Goal: Task Accomplishment & Management: Use online tool/utility

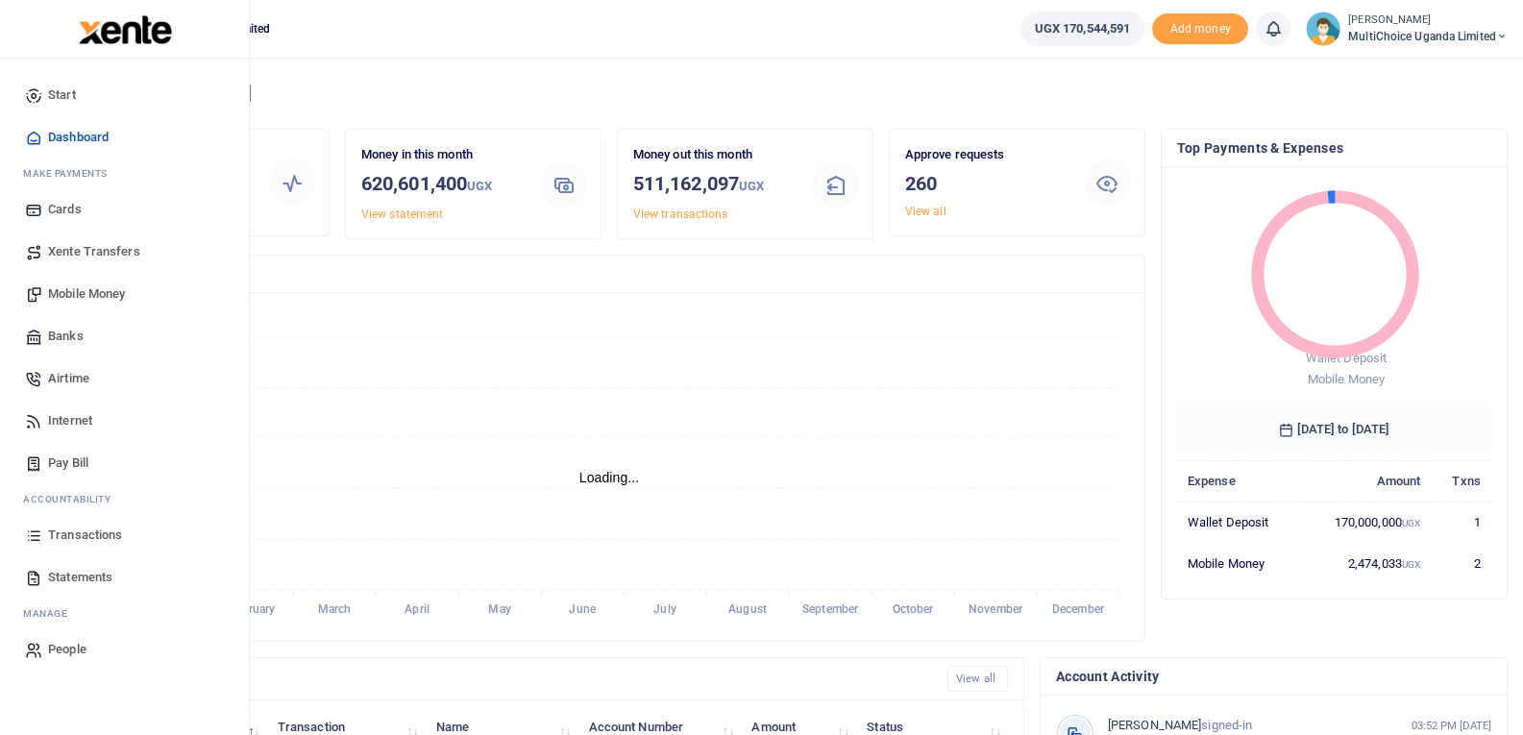
scroll to position [256, 301]
click at [67, 531] on span "Transactions" at bounding box center [85, 535] width 74 height 19
click at [110, 292] on span "Mobile Money" at bounding box center [86, 293] width 77 height 19
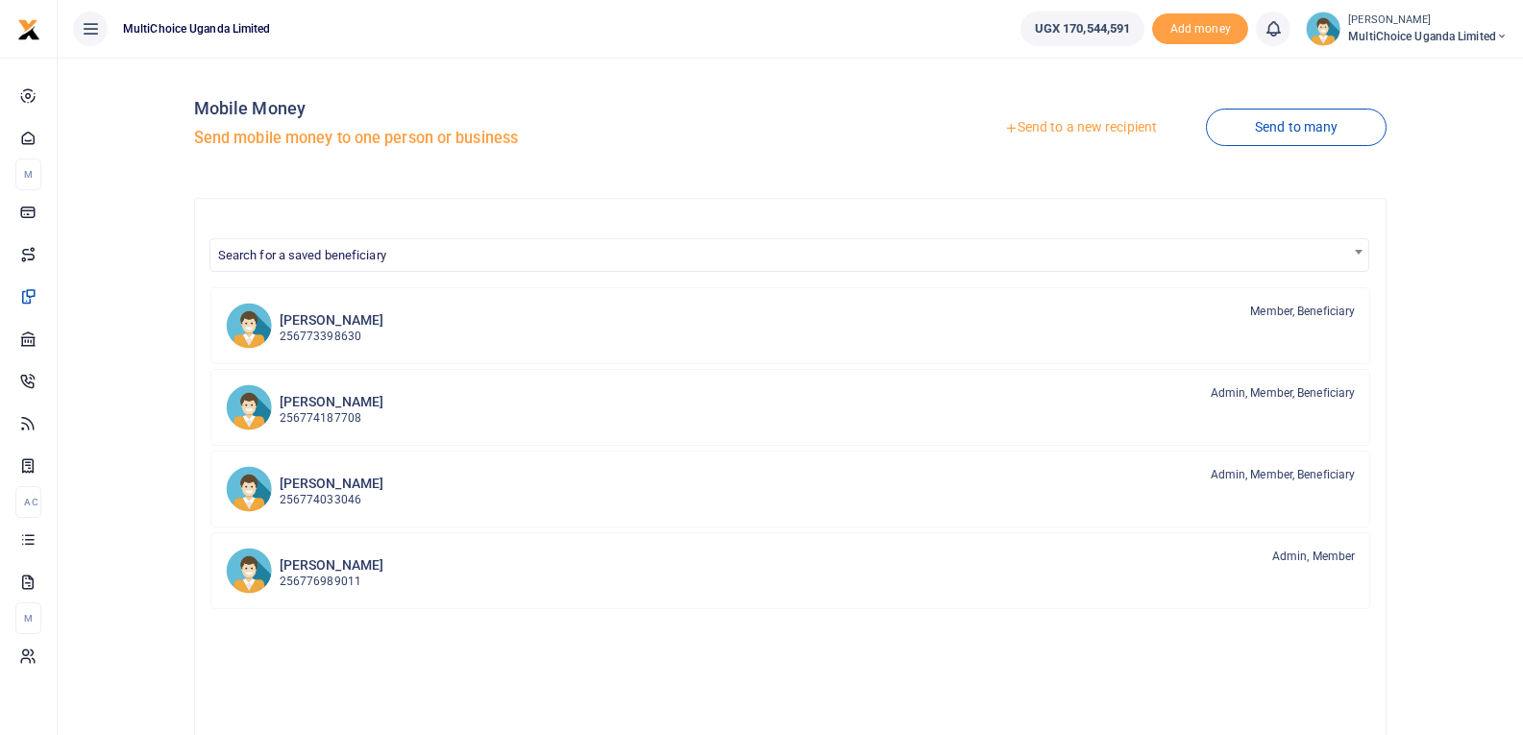
click at [1204, 115] on div "Send to a new recipient Send to many" at bounding box center [1093, 128] width 604 height 110
click at [1223, 116] on link "Send to many" at bounding box center [1296, 127] width 181 height 37
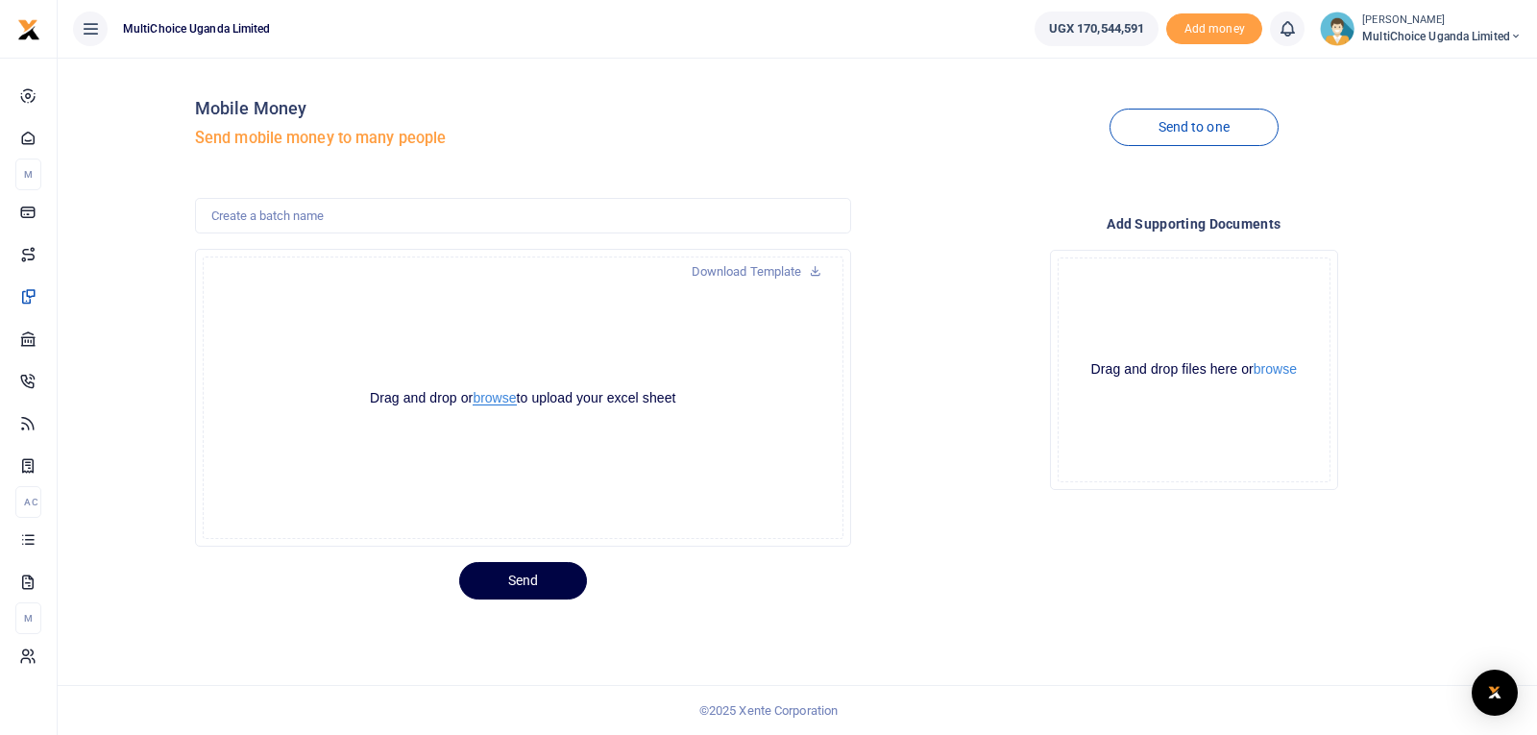
click at [484, 399] on button "browse" at bounding box center [494, 398] width 43 height 14
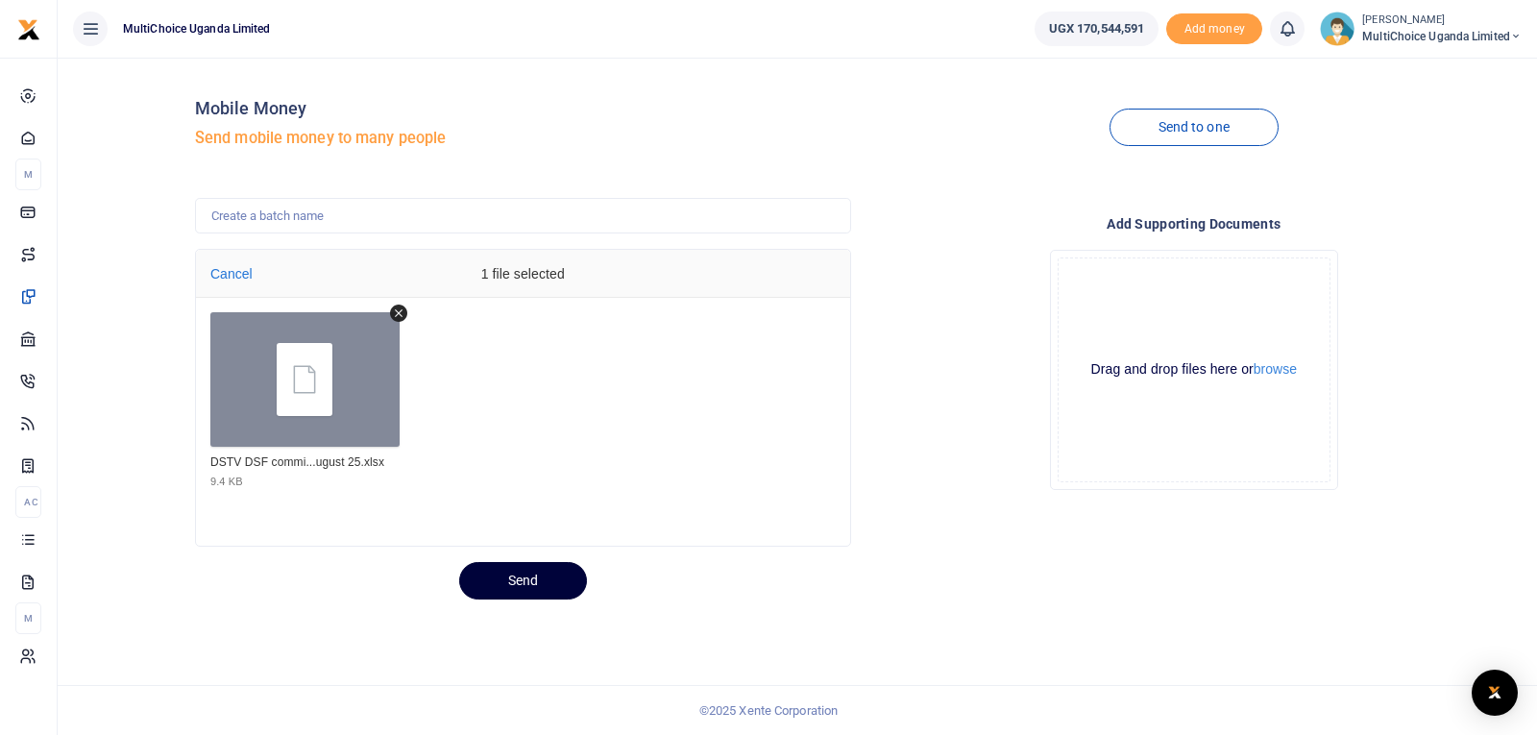
click at [561, 577] on button "Send" at bounding box center [523, 580] width 128 height 37
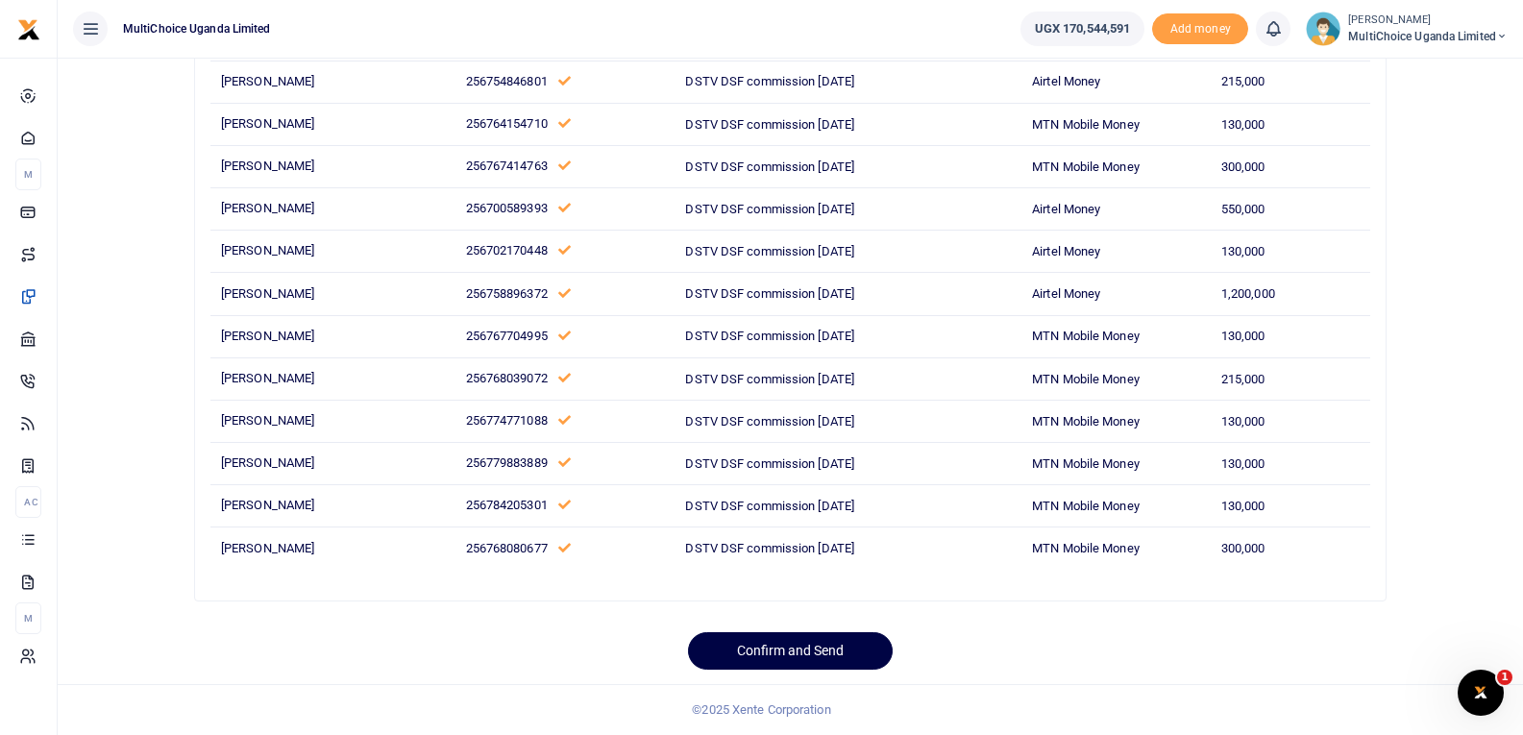
scroll to position [662, 0]
click at [848, 644] on button "Confirm and Send" at bounding box center [790, 650] width 205 height 37
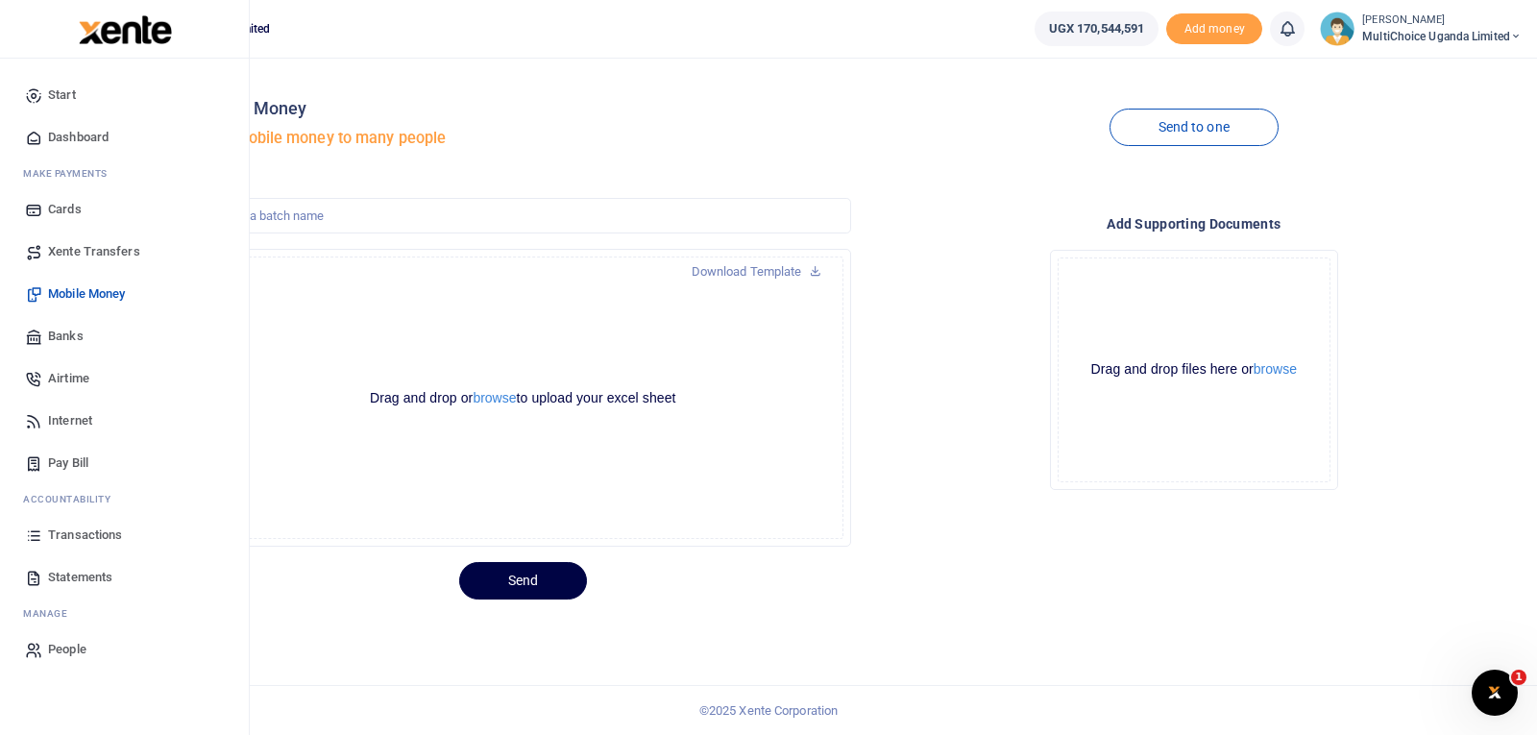
click at [68, 527] on span "Transactions" at bounding box center [85, 535] width 74 height 19
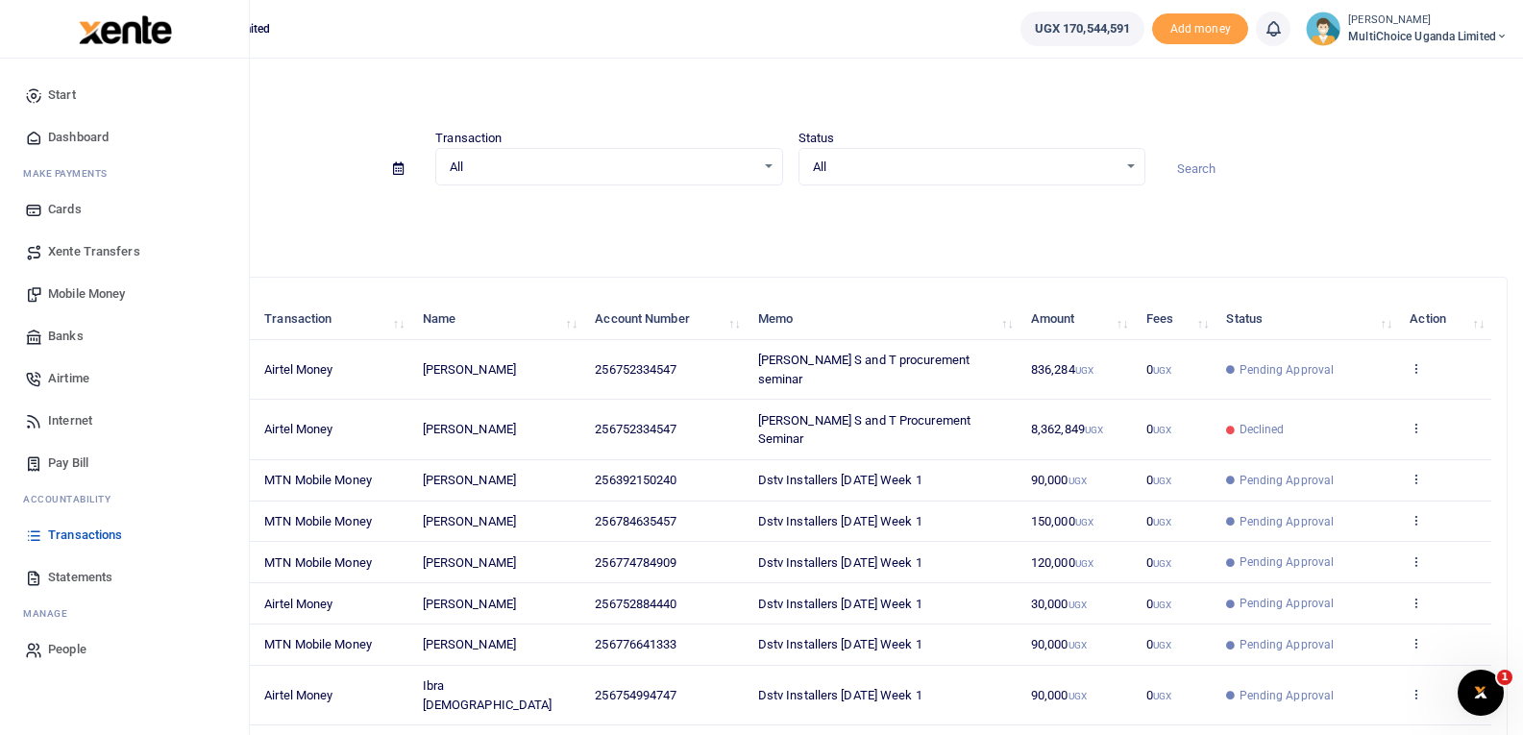
click at [64, 531] on span "Transactions" at bounding box center [85, 535] width 74 height 19
click at [61, 533] on span "Transactions" at bounding box center [85, 535] width 74 height 19
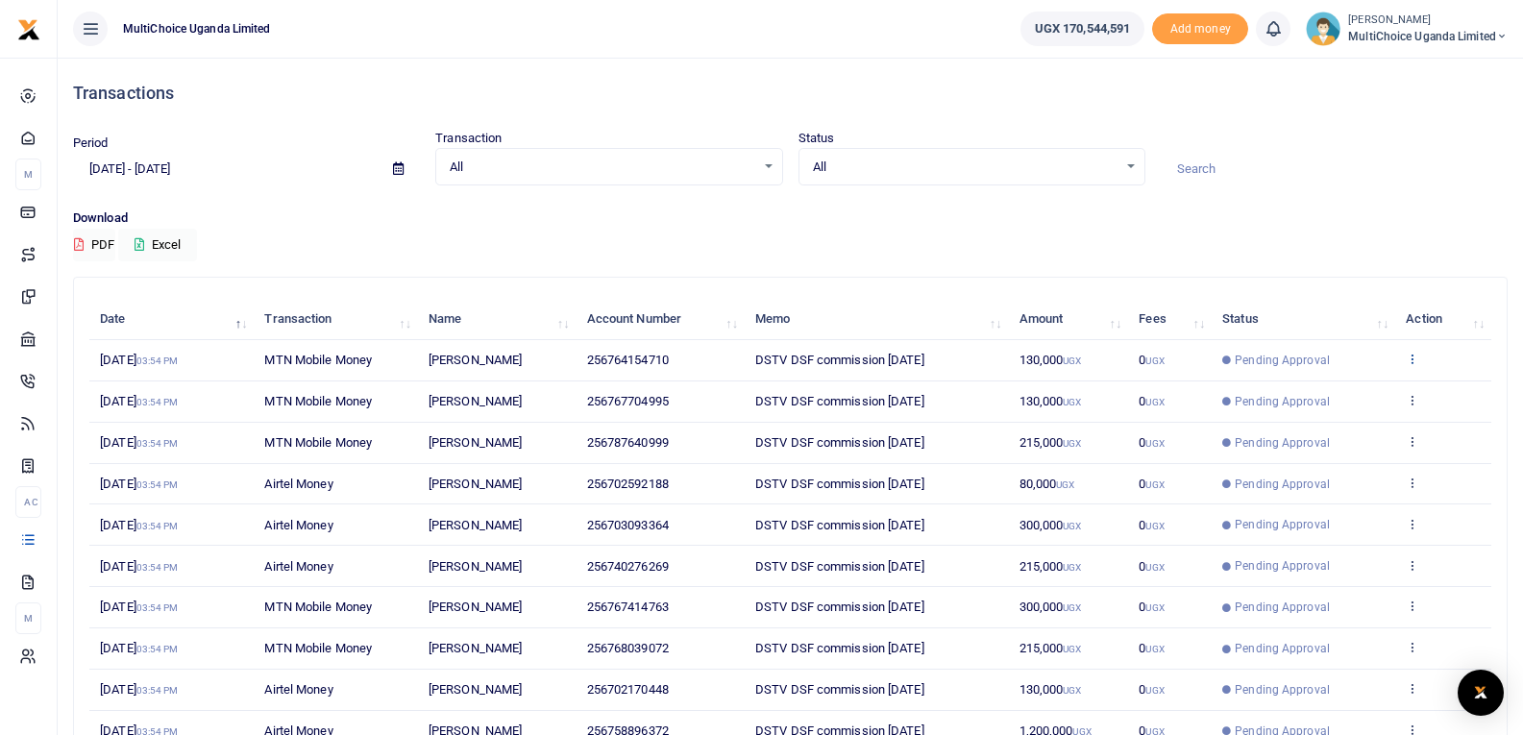
click at [1413, 359] on icon at bounding box center [1412, 358] width 12 height 13
click at [1386, 384] on link "View details" at bounding box center [1342, 391] width 152 height 27
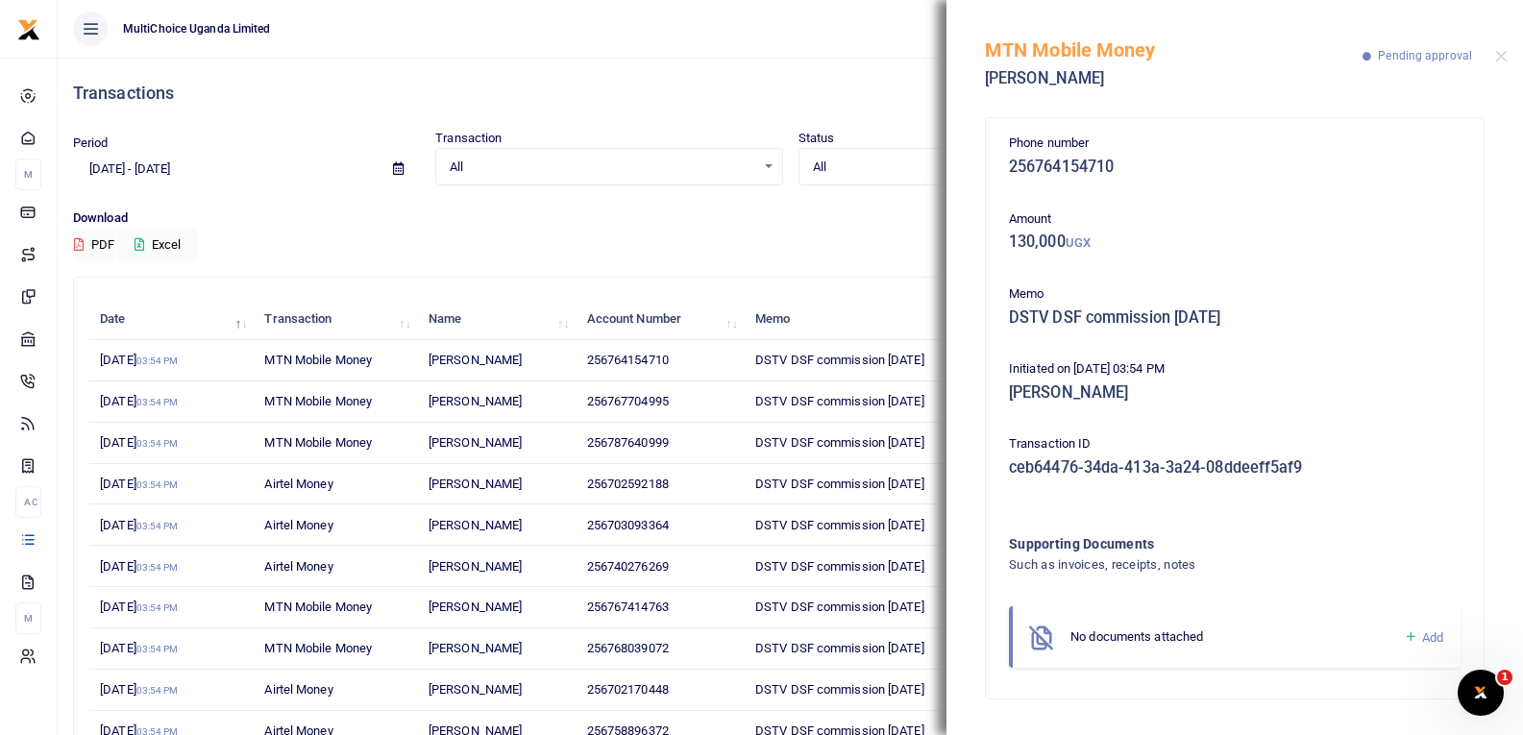
click at [1409, 628] on icon at bounding box center [1411, 636] width 14 height 17
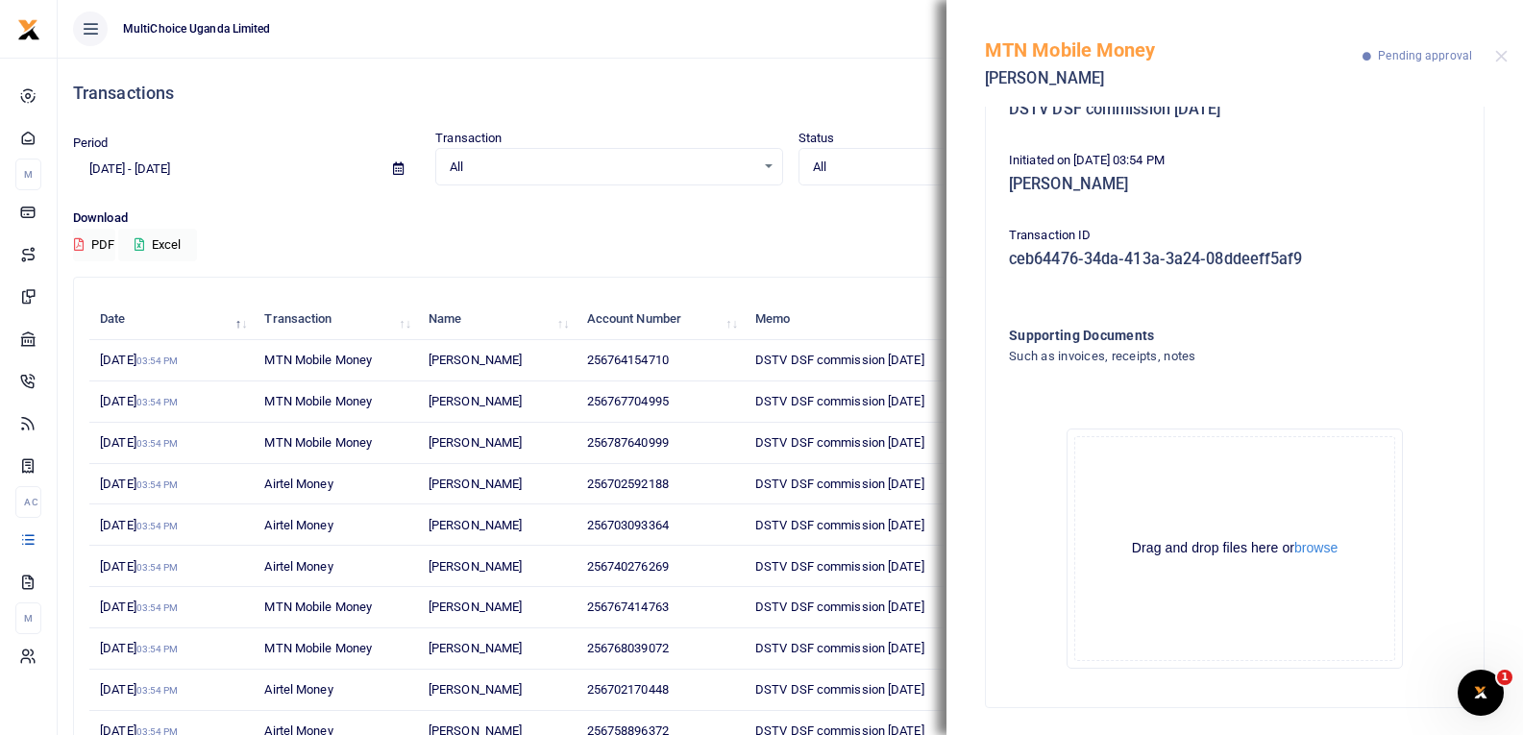
scroll to position [212, 0]
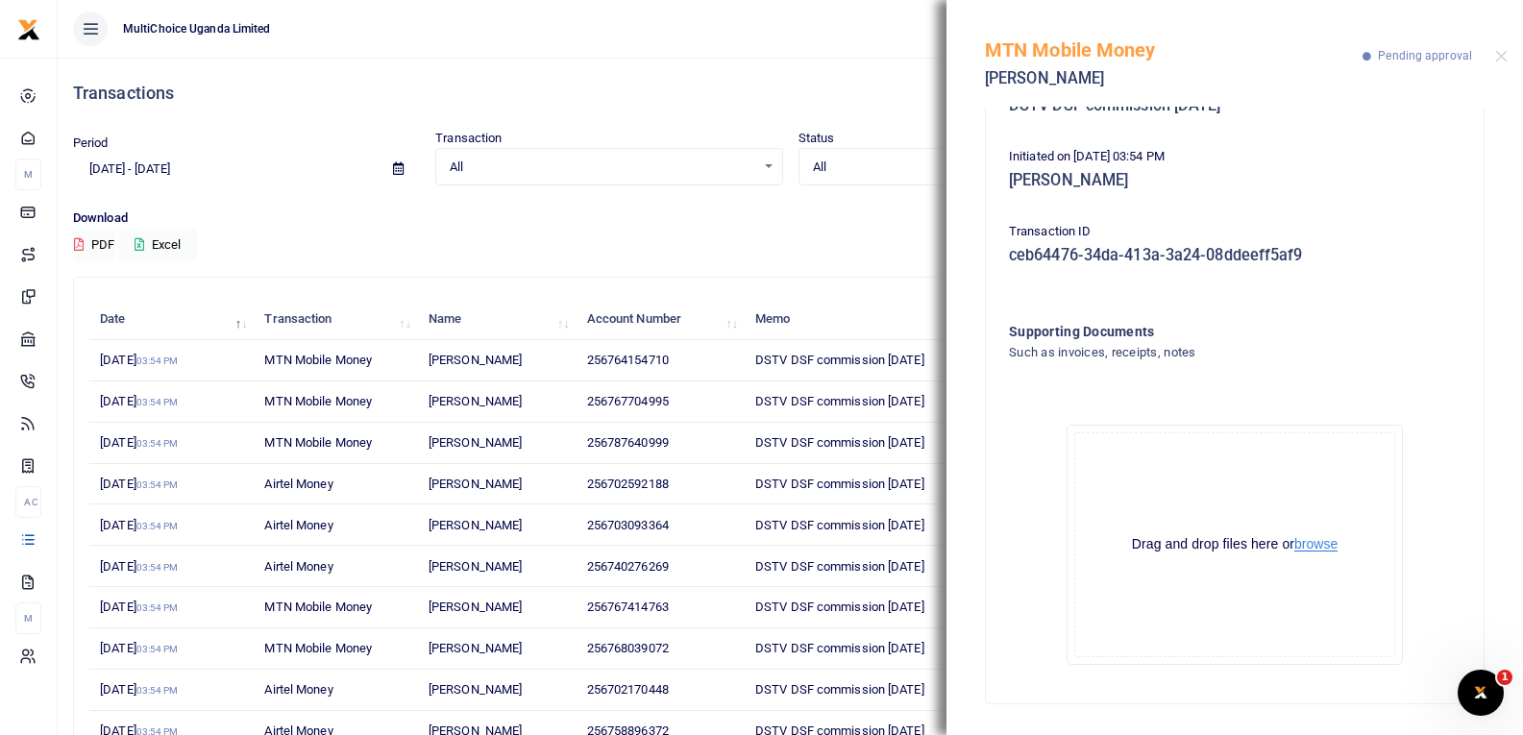
click at [1315, 547] on button "browse" at bounding box center [1315, 544] width 43 height 14
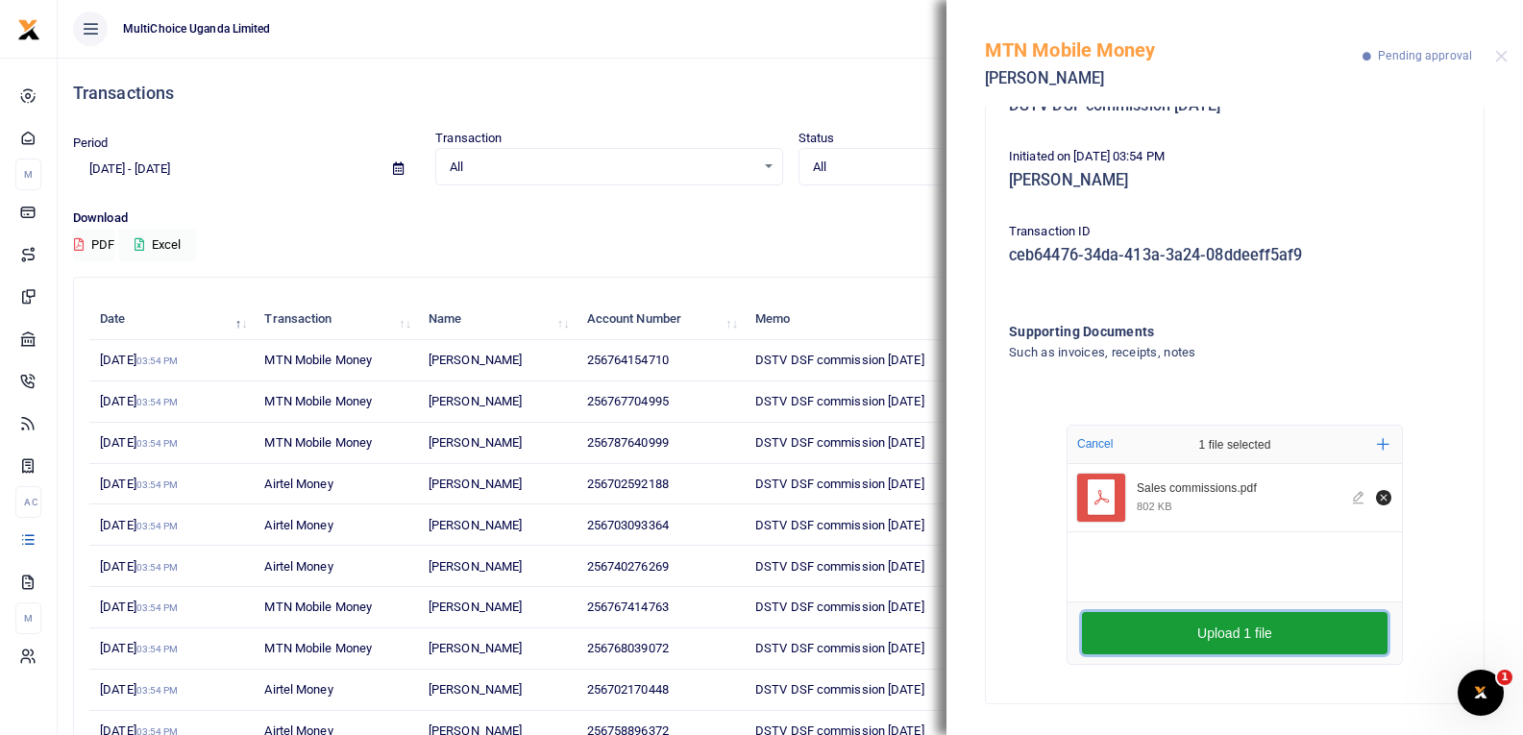
click at [1253, 628] on button "Upload 1 file" at bounding box center [1235, 633] width 306 height 42
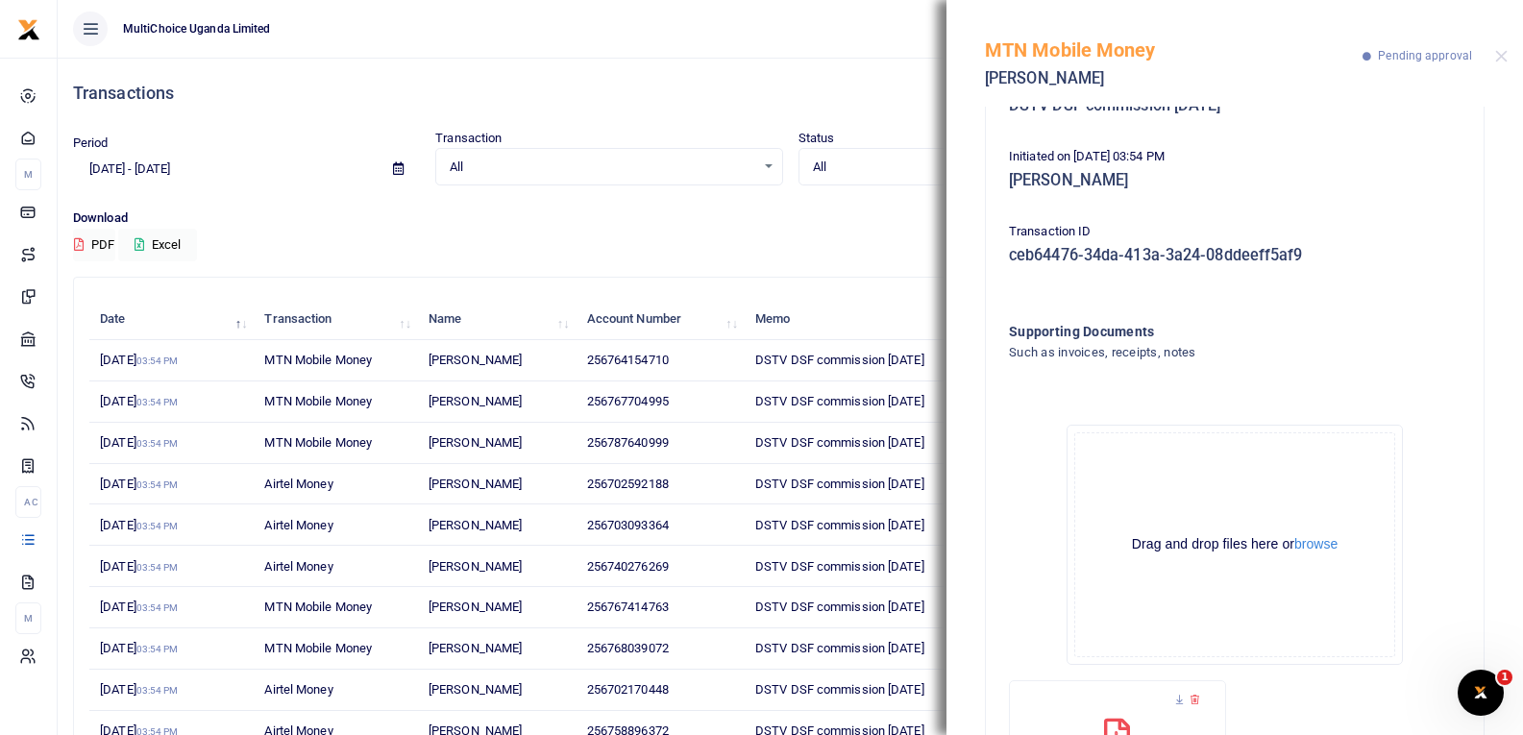
click at [1507, 62] on div at bounding box center [1501, 56] width 12 height 12
click at [1504, 61] on button "Close" at bounding box center [1501, 56] width 12 height 12
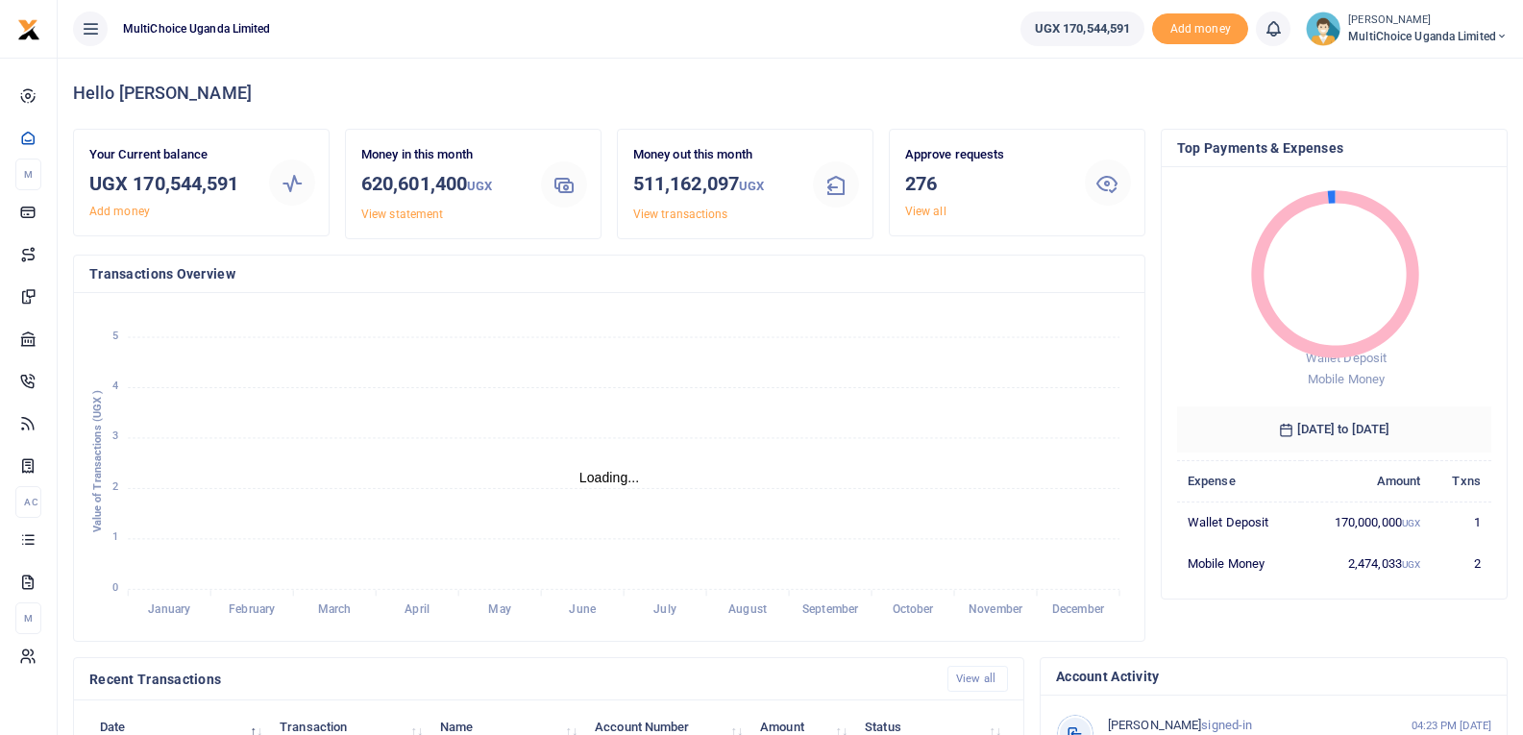
scroll to position [15, 15]
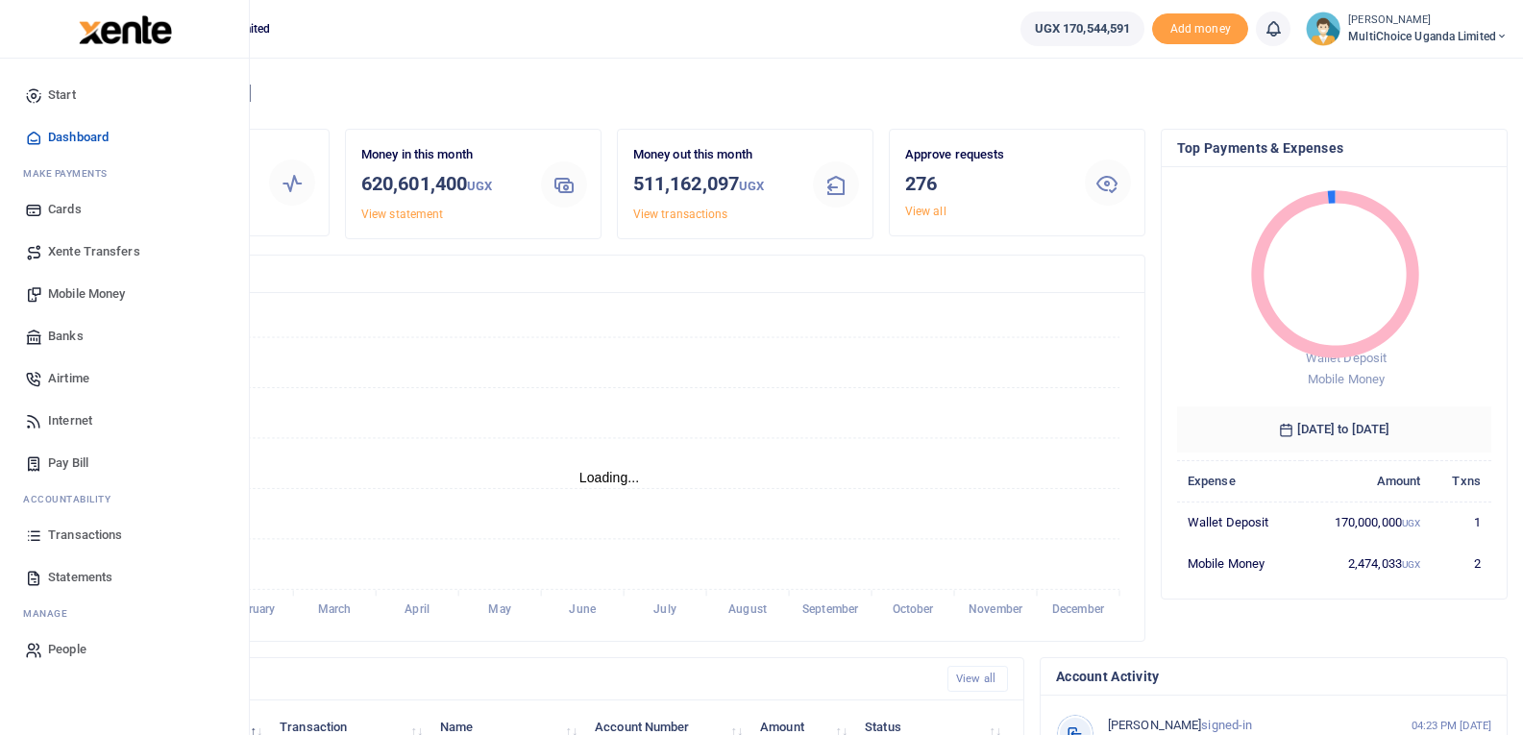
click at [44, 525] on link "Transactions" at bounding box center [124, 535] width 218 height 42
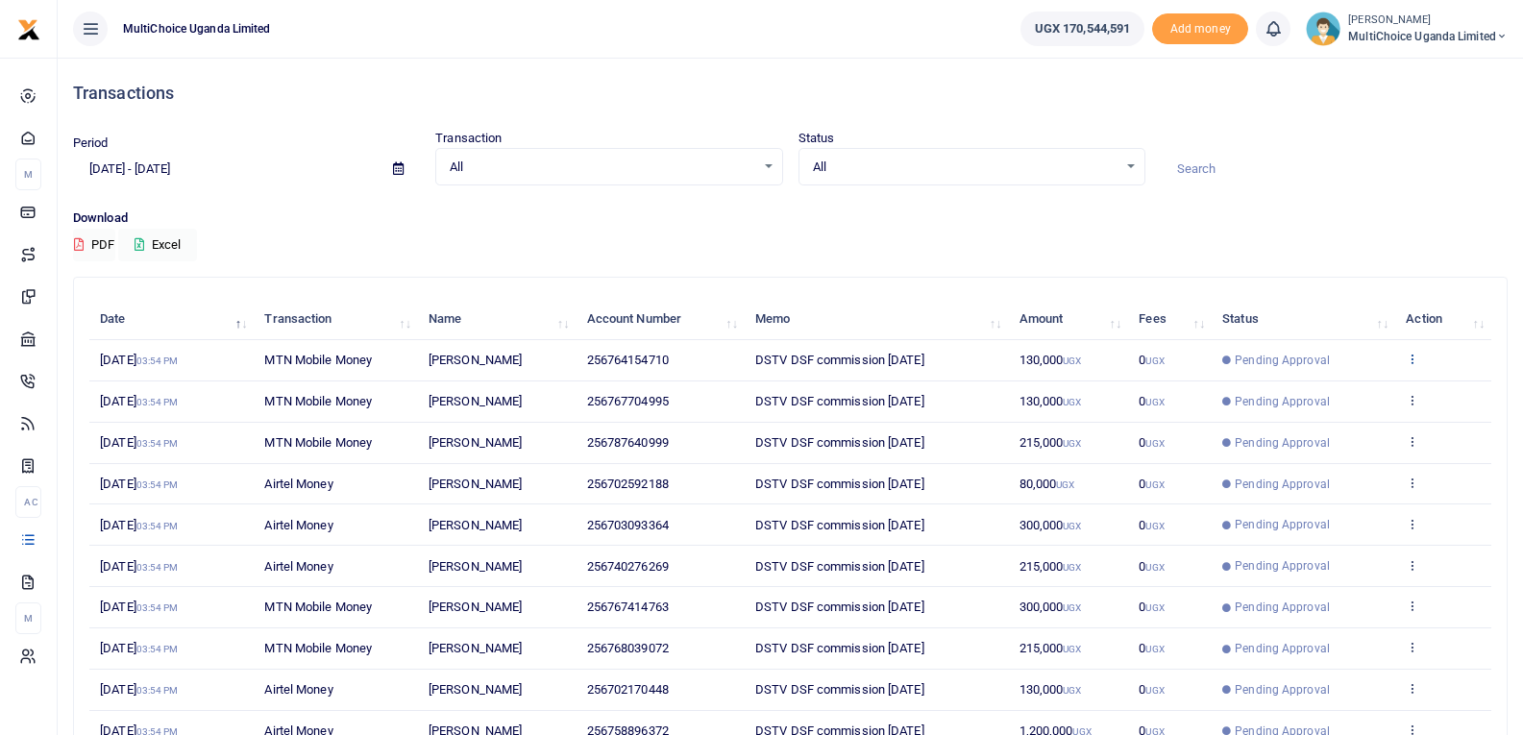
click at [1416, 360] on icon at bounding box center [1412, 358] width 12 height 13
click at [1384, 385] on link "View details" at bounding box center [1342, 391] width 152 height 27
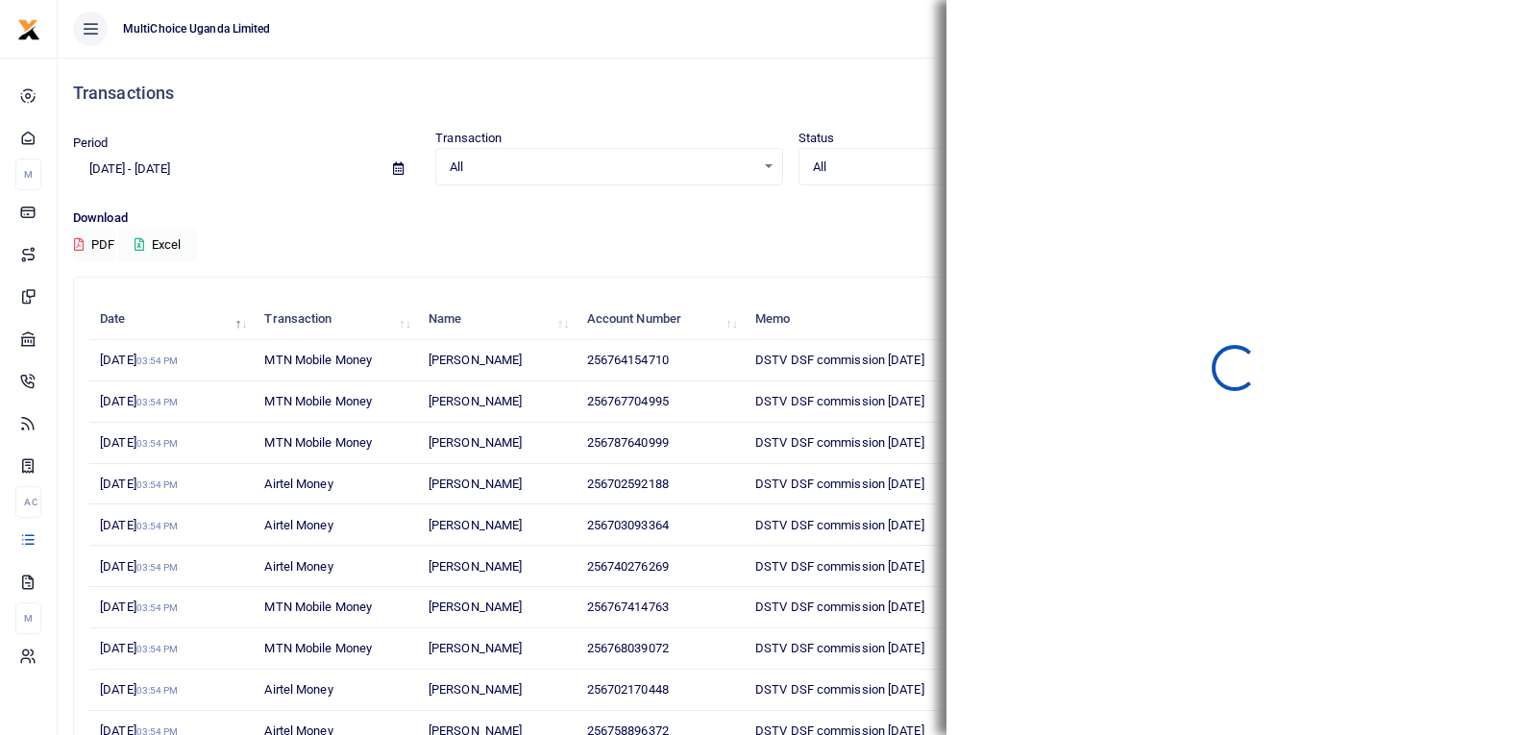
click at [883, 437] on span "DSTV DSF commission [DATE]" at bounding box center [839, 442] width 169 height 14
click at [917, 42] on ul "MultiChoice Uganda Limited" at bounding box center [531, 29] width 947 height 58
click at [803, 410] on td "DSTV DSF commission [DATE]" at bounding box center [877, 401] width 264 height 41
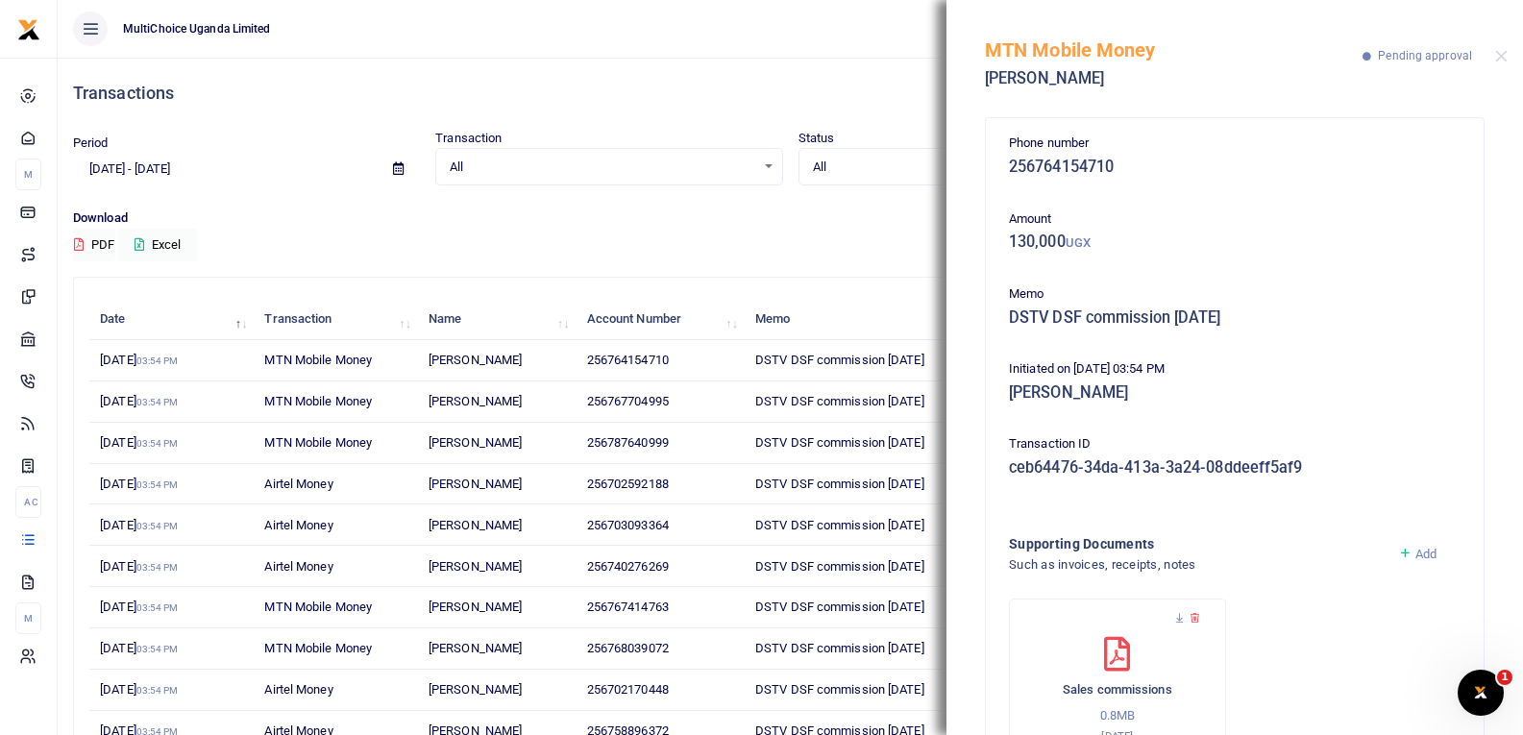
scroll to position [96, 0]
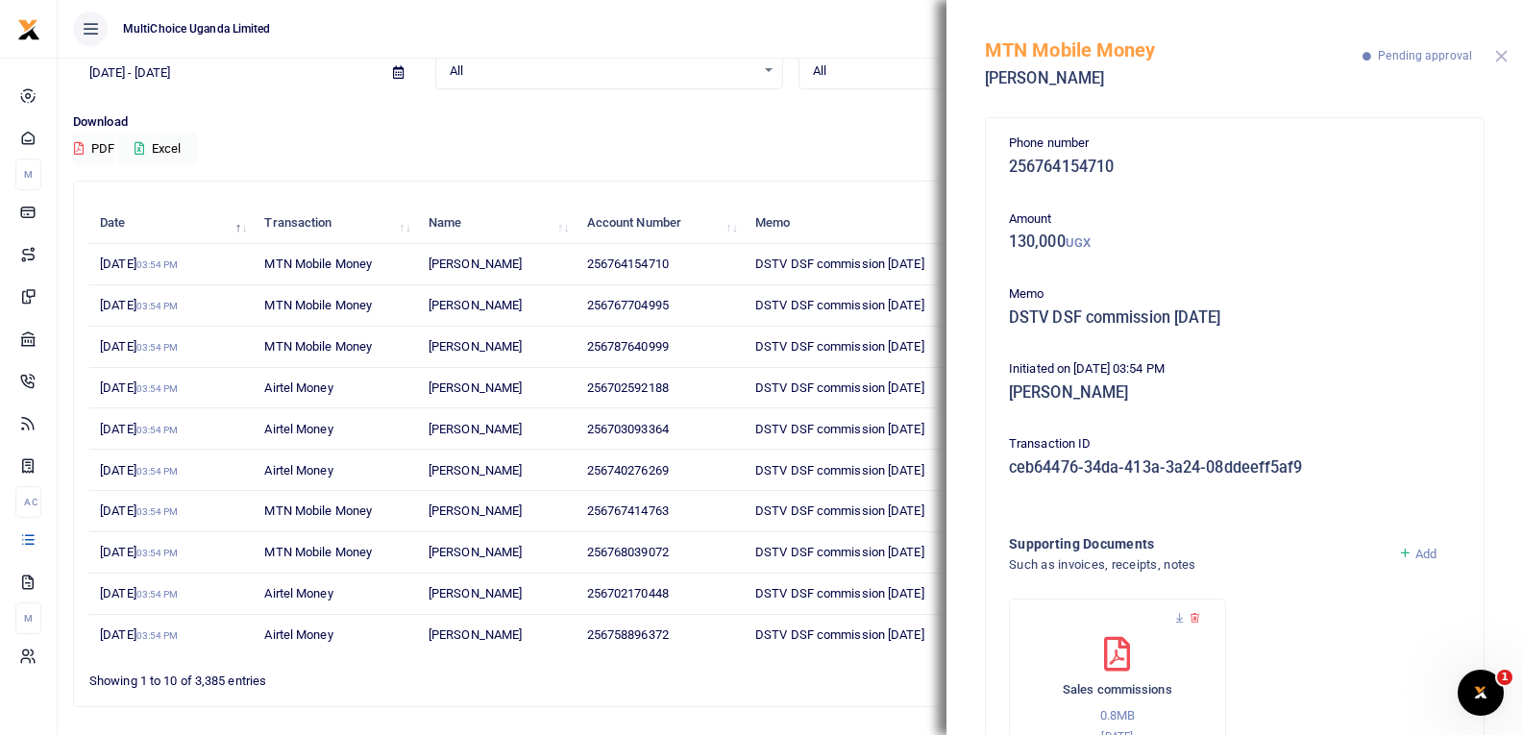
click at [1496, 52] on button "Close" at bounding box center [1501, 56] width 12 height 12
